Goal: Communication & Community: Ask a question

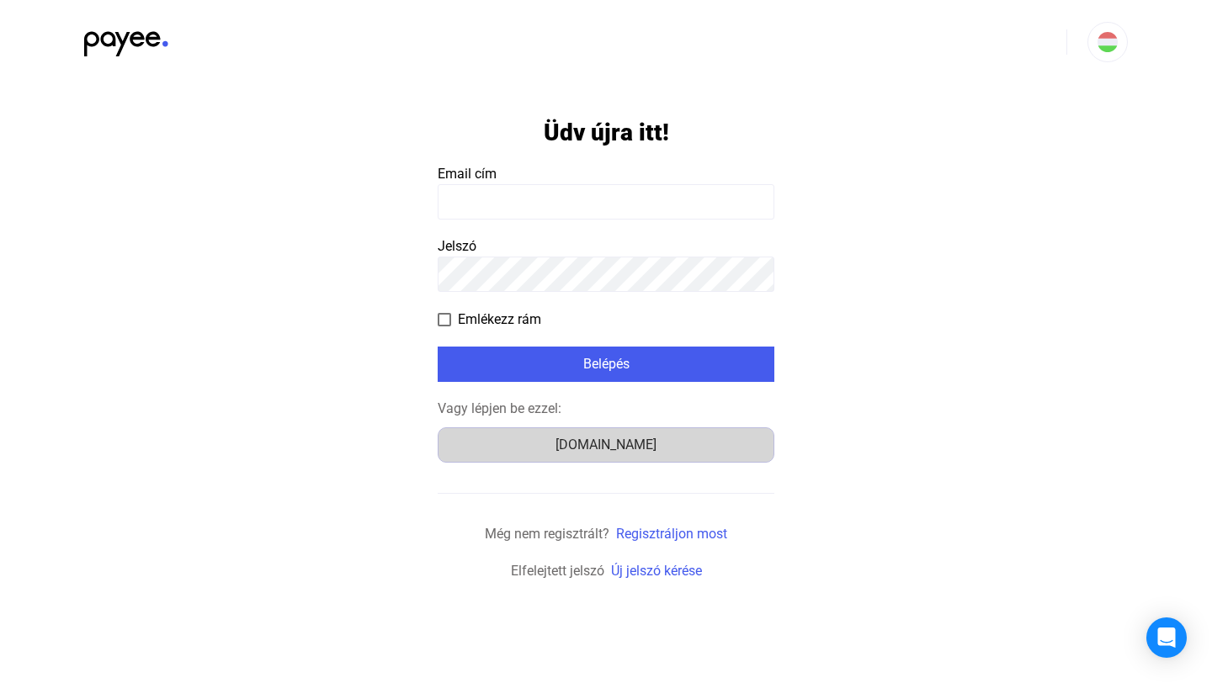
click at [635, 439] on div "[DOMAIN_NAME]" at bounding box center [605, 445] width 325 height 20
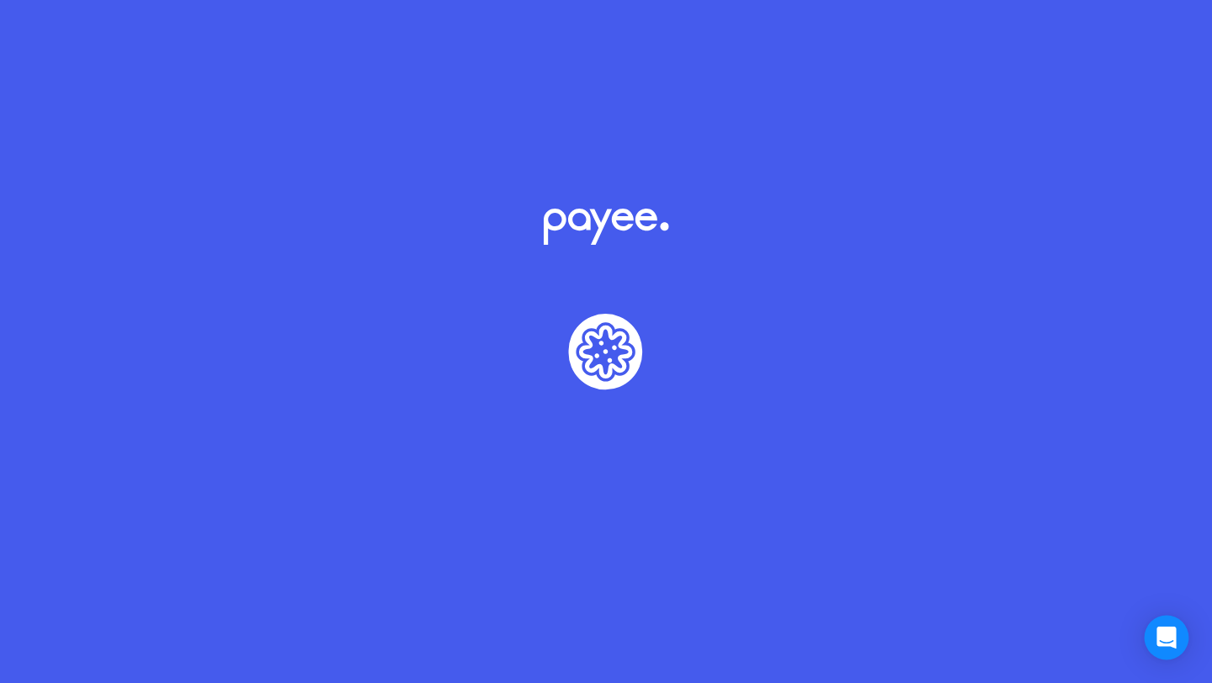
click at [1169, 642] on icon "Open Intercom Messenger" at bounding box center [1166, 638] width 22 height 22
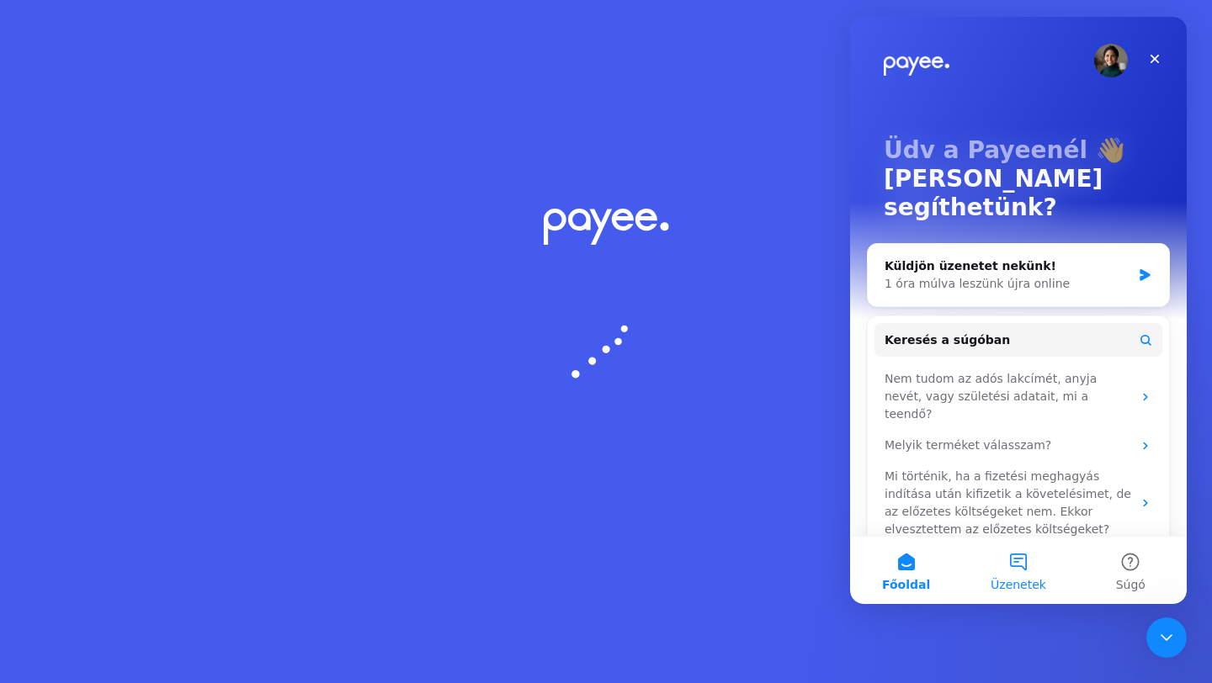
click at [1007, 565] on button "Üzenetek" at bounding box center [1018, 570] width 112 height 67
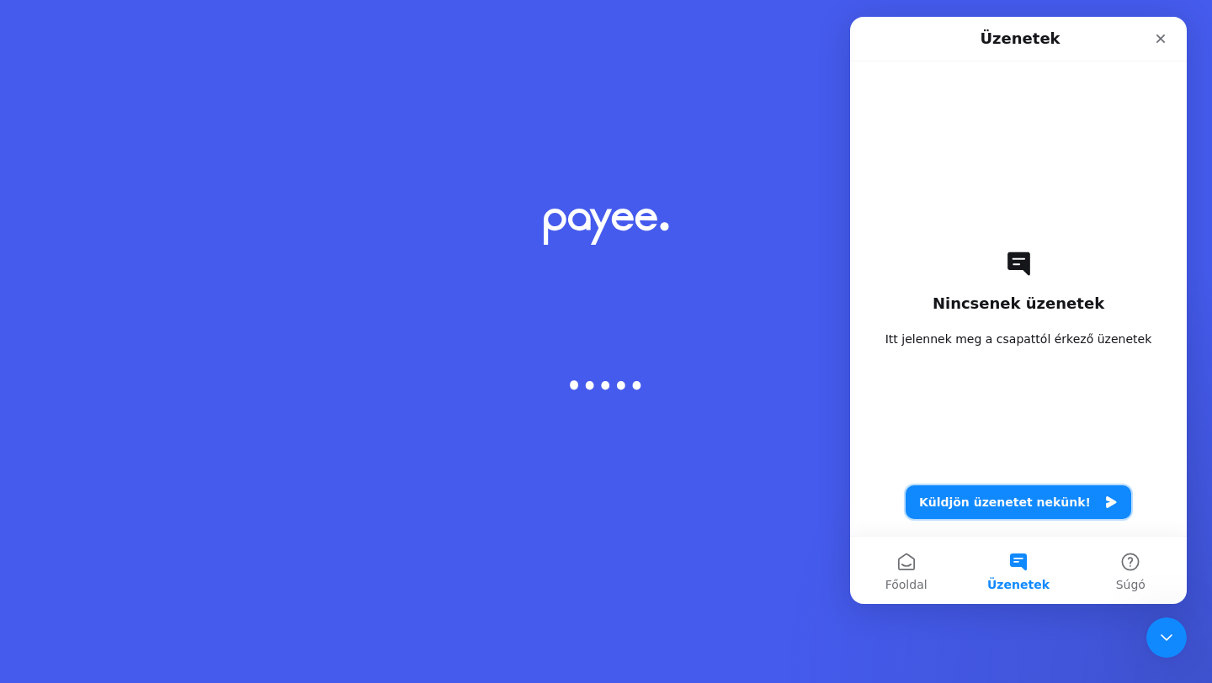
click at [1084, 500] on button "Küldjön üzenetet nekünk!" at bounding box center [1017, 502] width 225 height 34
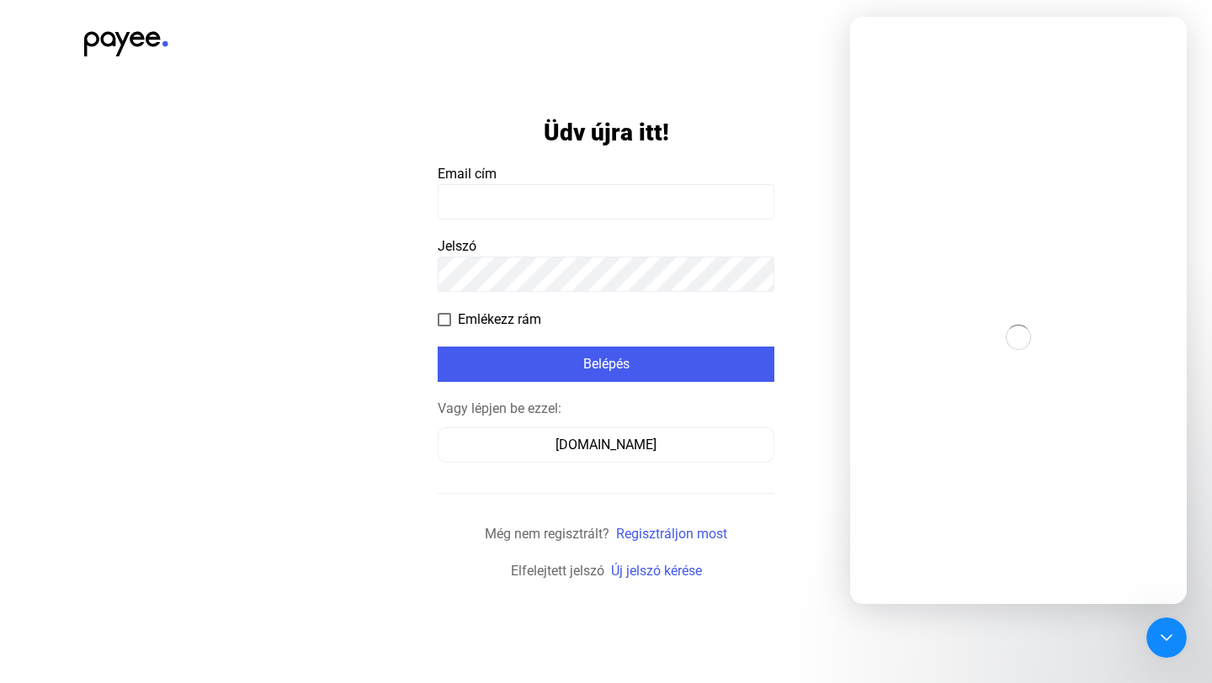
click at [485, 194] on input at bounding box center [605, 201] width 337 height 35
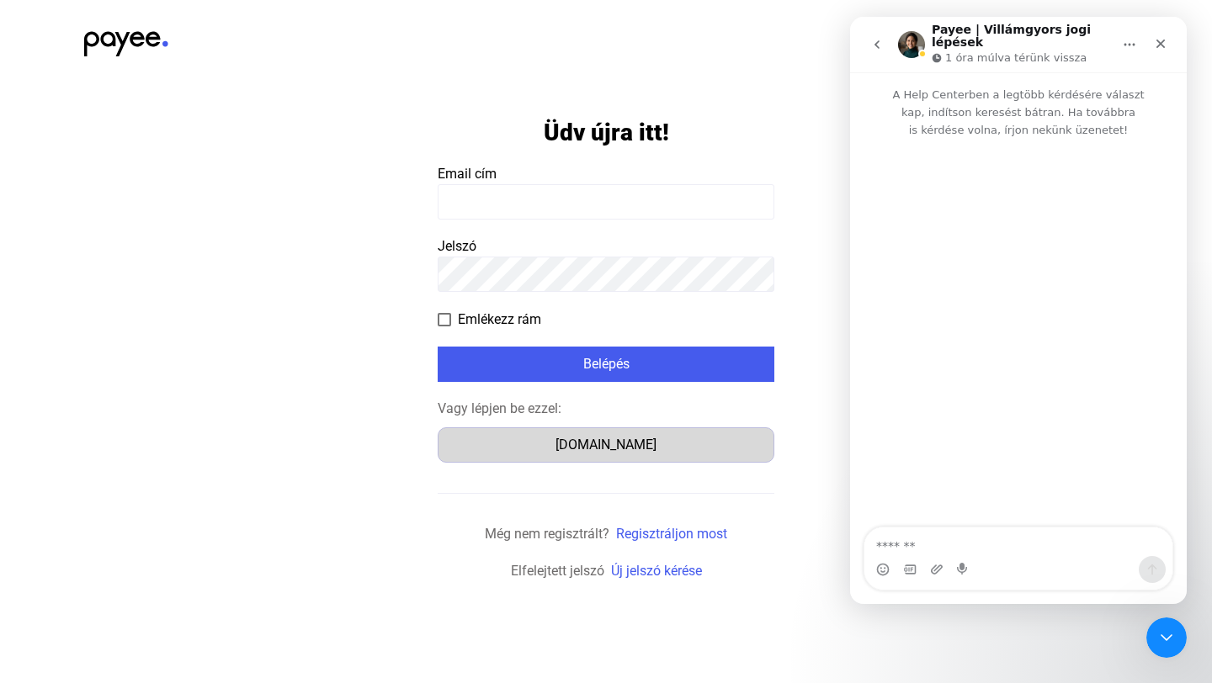
click at [633, 437] on div "[DOMAIN_NAME]" at bounding box center [605, 445] width 325 height 20
